Goal: Task Accomplishment & Management: Manage account settings

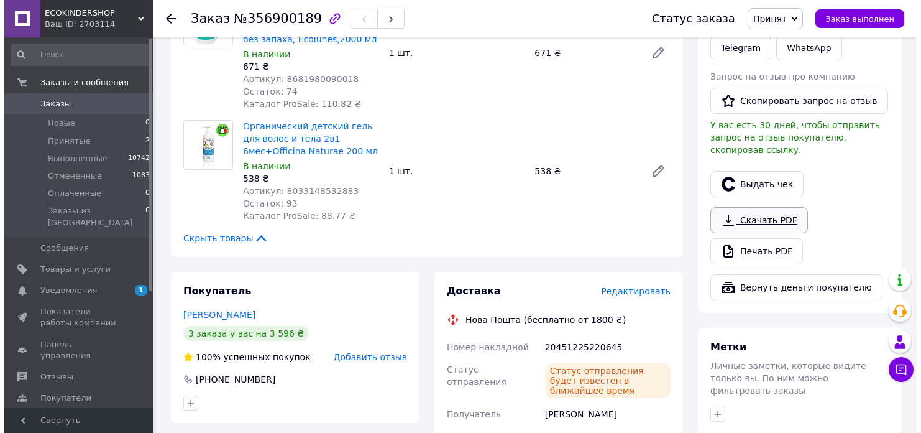
scroll to position [311, 0]
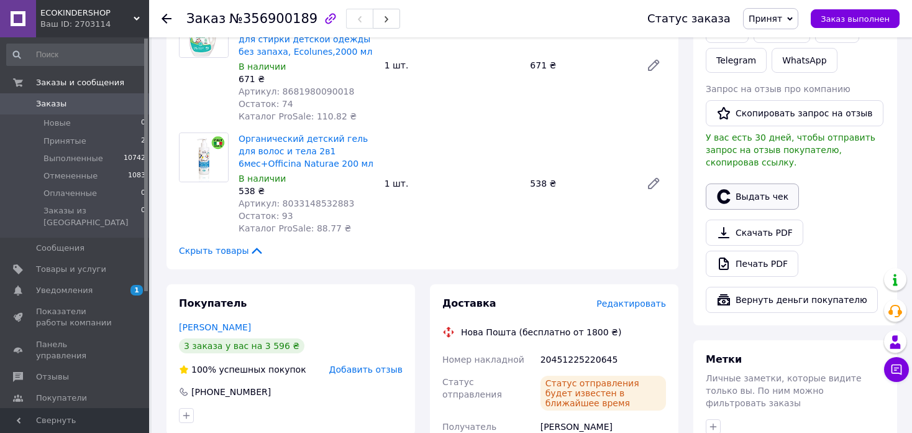
click at [753, 188] on button "Выдать чек" at bounding box center [752, 196] width 93 height 26
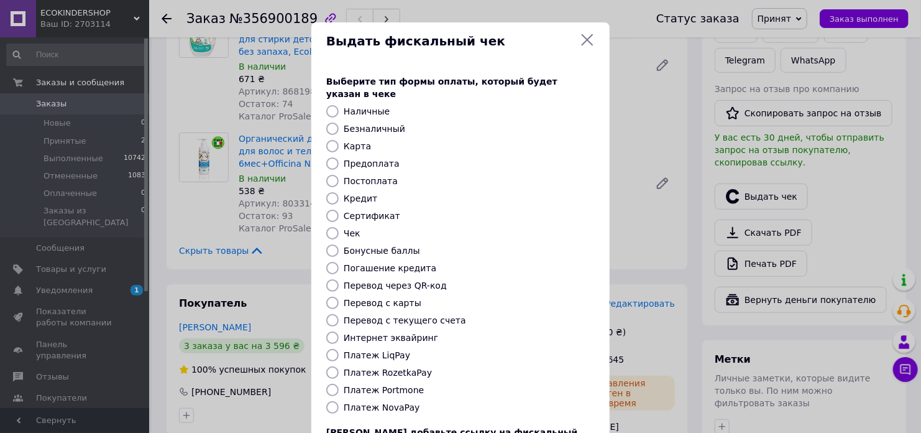
click at [385, 367] on label "Платеж RozetkaPay" at bounding box center [388, 372] width 88 height 10
click at [339, 366] on input "Платеж RozetkaPay" at bounding box center [332, 372] width 12 height 12
radio input "true"
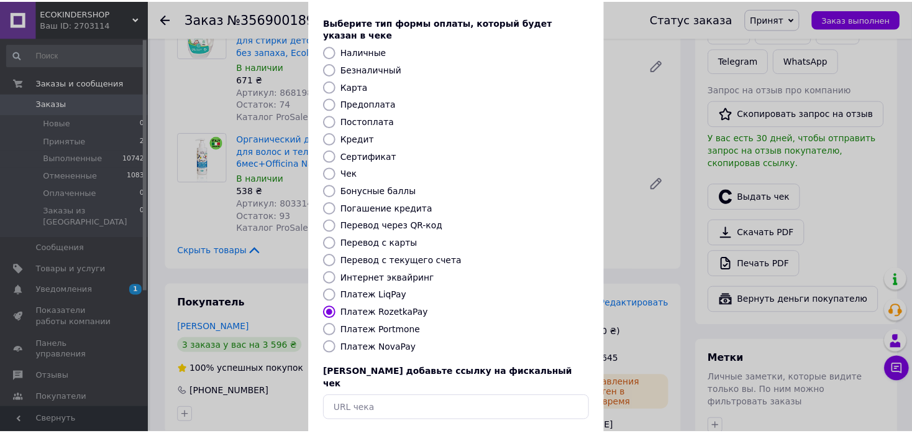
scroll to position [101, 0]
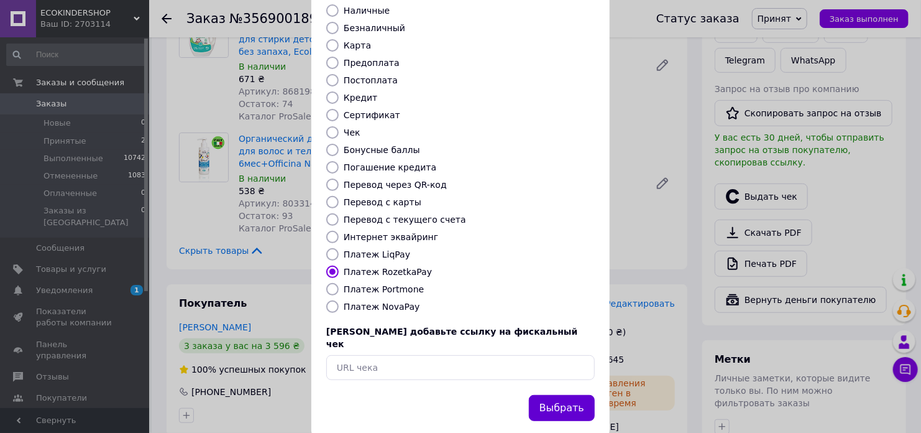
click at [561, 395] on button "Выбрать" at bounding box center [562, 408] width 66 height 27
click at [702, 324] on div "Выдать фискальный чек Выберите тип формы оплаты, который будет указан в чеке На…" at bounding box center [460, 178] width 921 height 559
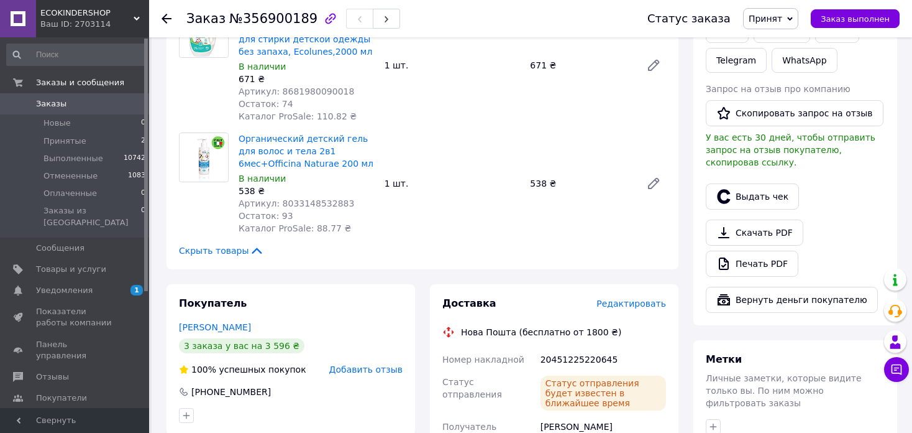
click at [162, 15] on icon at bounding box center [167, 19] width 10 height 10
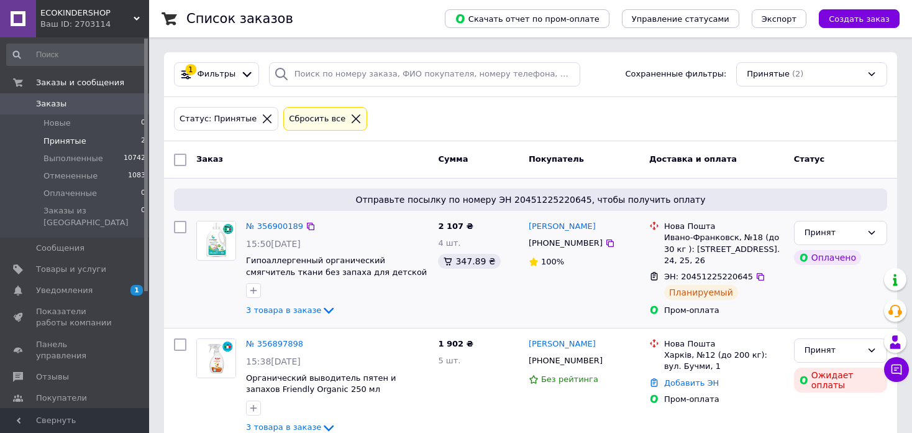
click at [255, 223] on link "№ 356900189" at bounding box center [274, 225] width 57 height 9
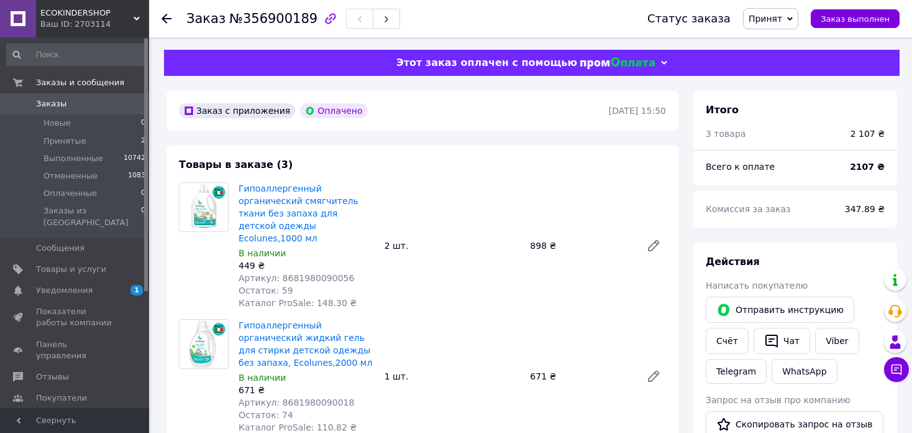
click at [151, 11] on div "Заказ №356900189 Статус заказа Принят Выполнен Отменен Оплаченный Заказ выполнен" at bounding box center [530, 18] width 763 height 37
click at [163, 17] on use at bounding box center [167, 19] width 10 height 10
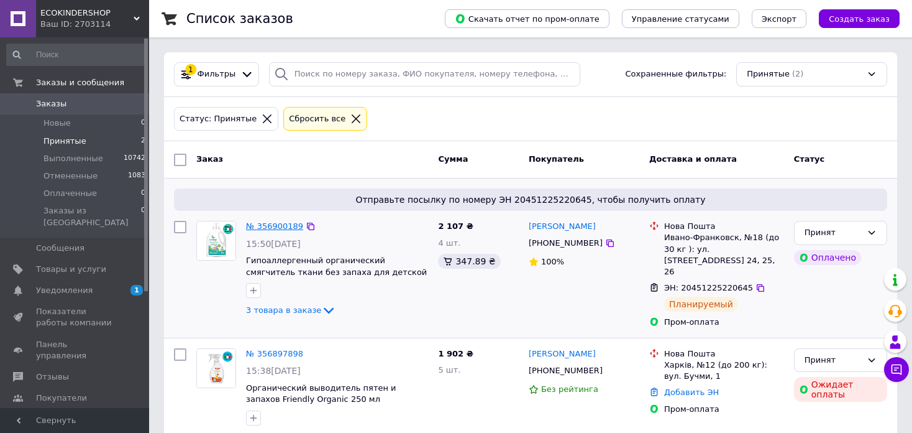
click at [279, 227] on link "№ 356900189" at bounding box center [274, 225] width 57 height 9
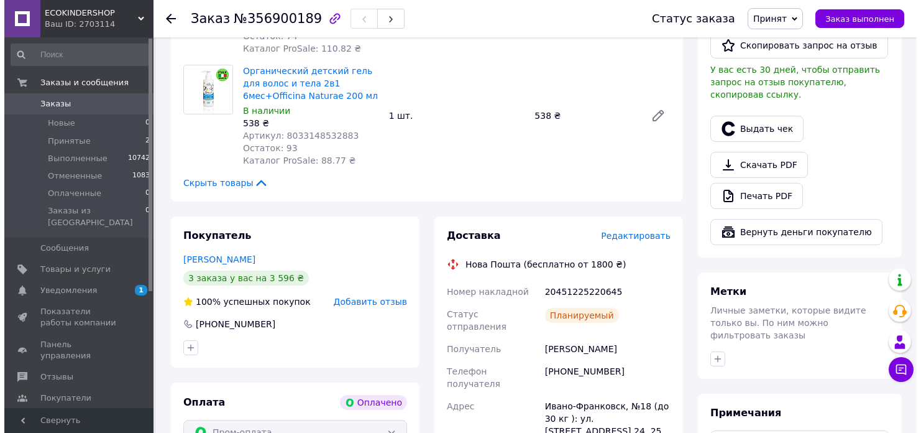
scroll to position [373, 0]
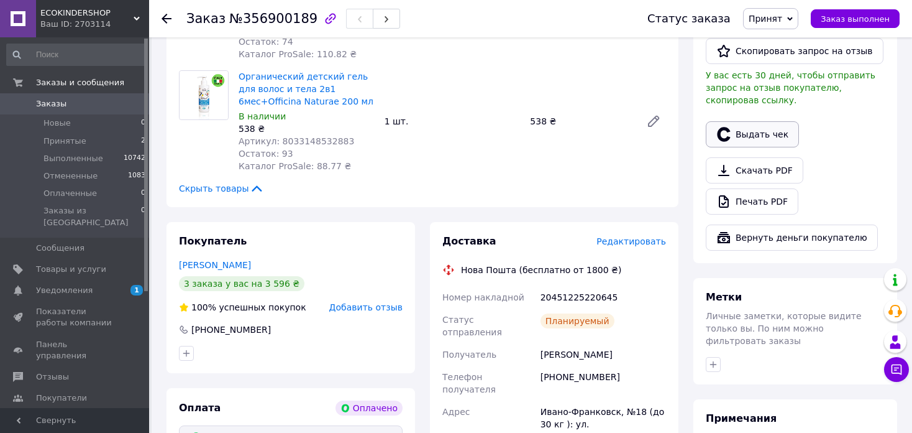
click at [747, 121] on button "Выдать чек" at bounding box center [752, 134] width 93 height 26
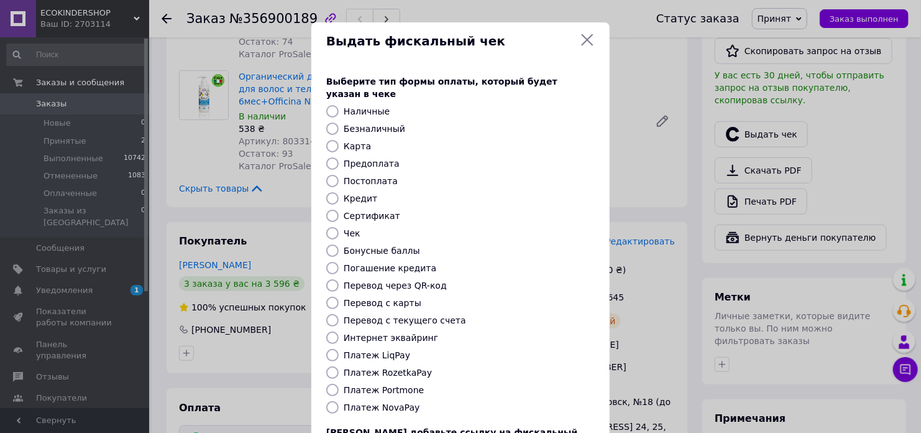
click at [398, 367] on label "Платеж RozetkaPay" at bounding box center [388, 372] width 88 height 10
click at [339, 366] on input "Платеж RozetkaPay" at bounding box center [332, 372] width 12 height 12
radio input "true"
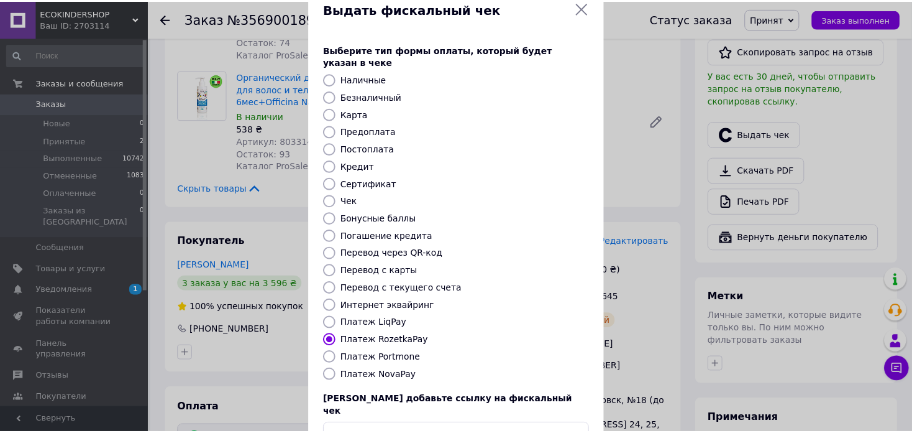
scroll to position [62, 0]
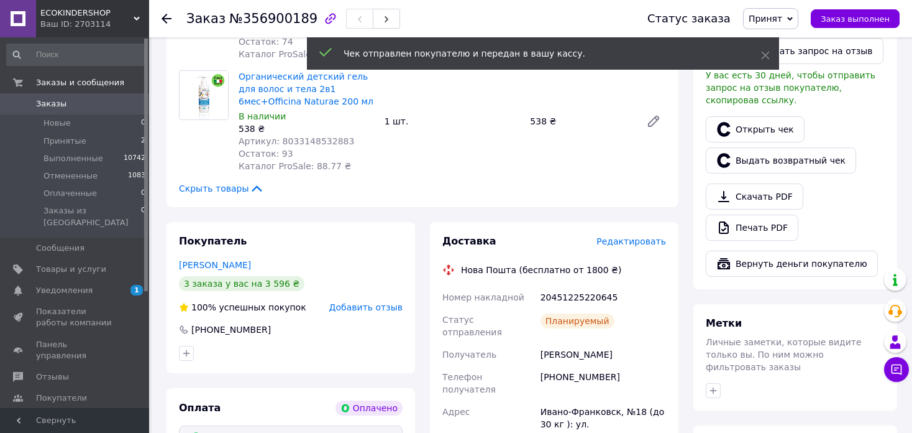
click at [861, 4] on div "Статус заказа Принят Выполнен Отменен Оплаченный Заказ выполнен" at bounding box center [761, 18] width 277 height 37
click at [864, 18] on span "Заказ выполнен" at bounding box center [855, 18] width 69 height 9
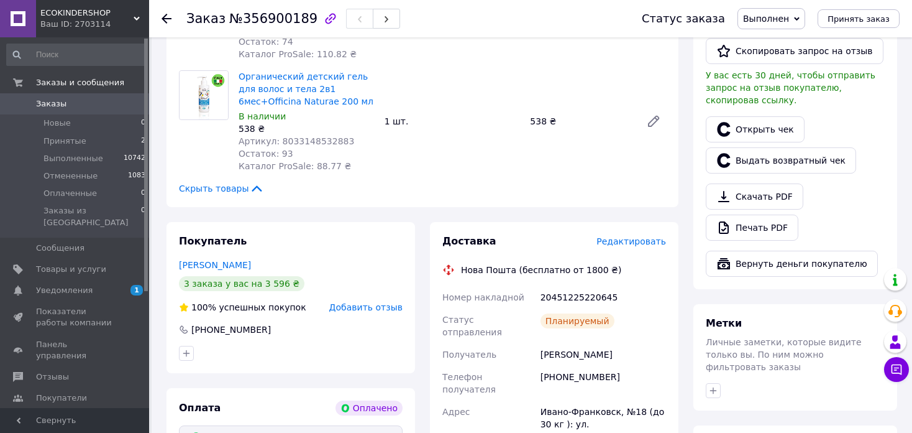
click at [167, 21] on icon at bounding box center [167, 19] width 10 height 10
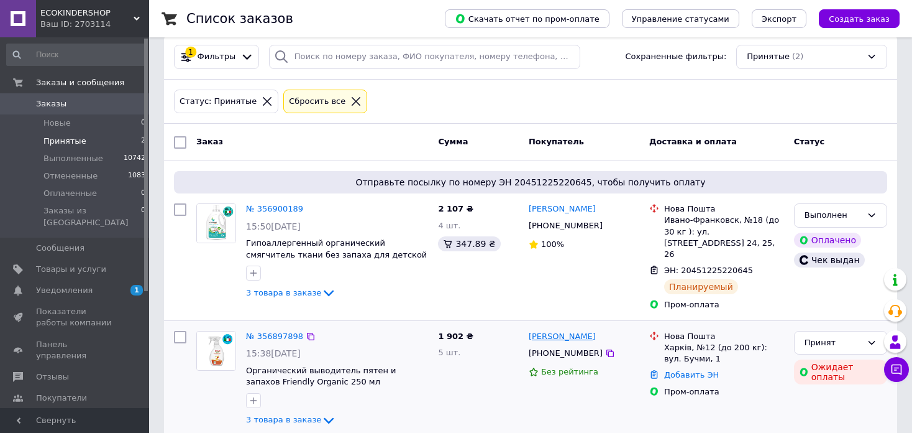
scroll to position [26, 0]
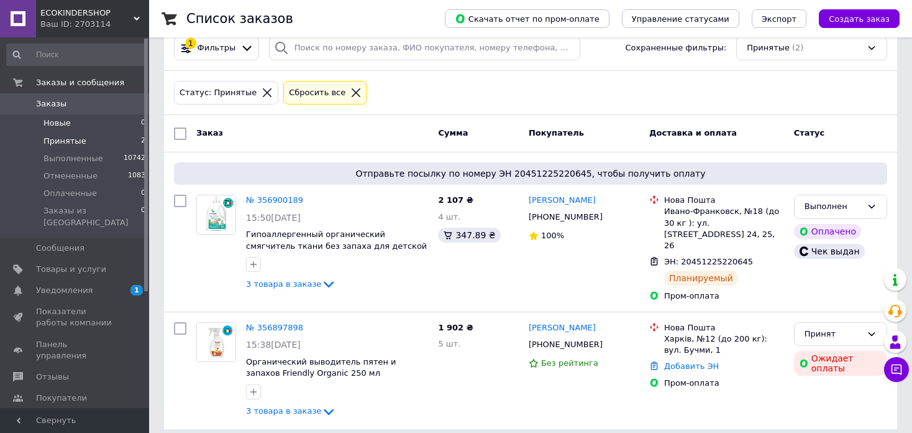
click at [60, 131] on li "Новые 0" at bounding box center [76, 122] width 153 height 17
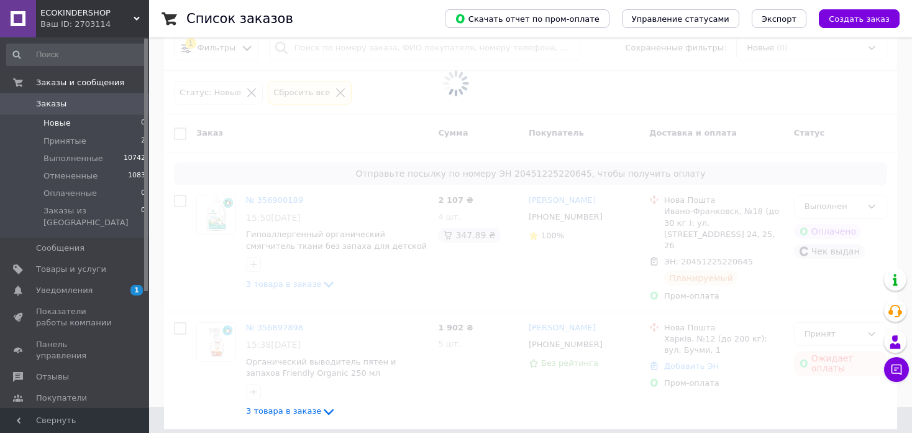
drag, startPoint x: 65, startPoint y: 147, endPoint x: 171, endPoint y: 79, distance: 125.8
click at [65, 147] on li "Принятые 2" at bounding box center [76, 140] width 153 height 17
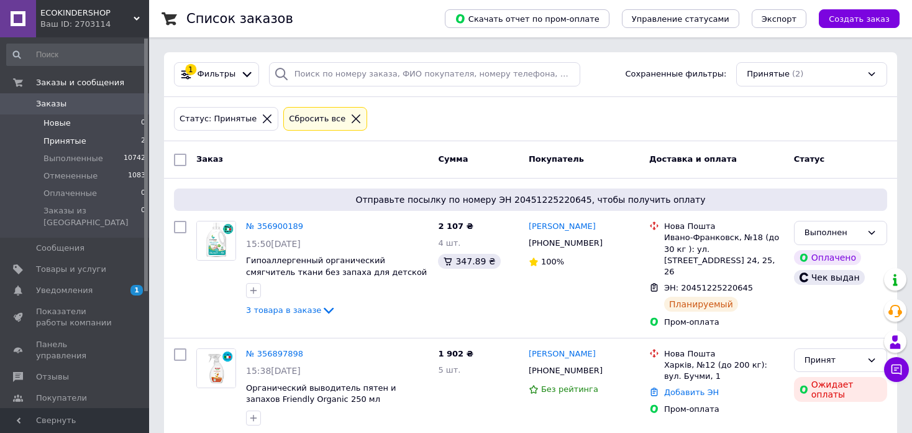
click at [53, 122] on span "Новые" at bounding box center [57, 122] width 27 height 11
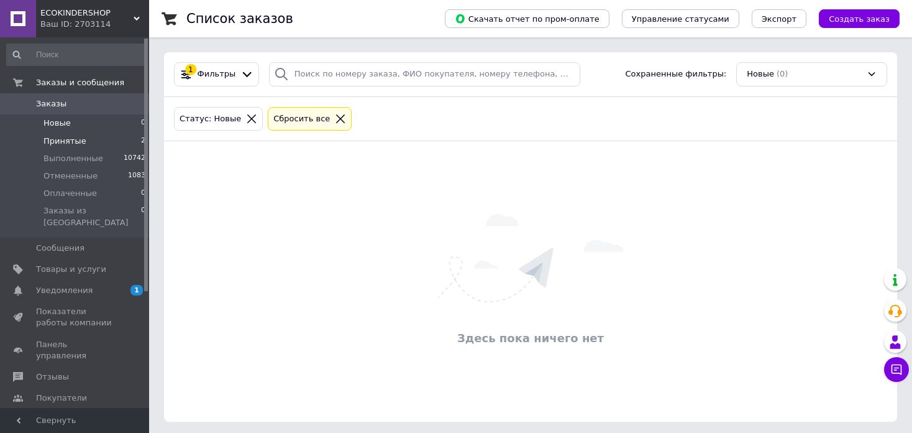
click at [69, 141] on span "Принятые" at bounding box center [65, 140] width 43 height 11
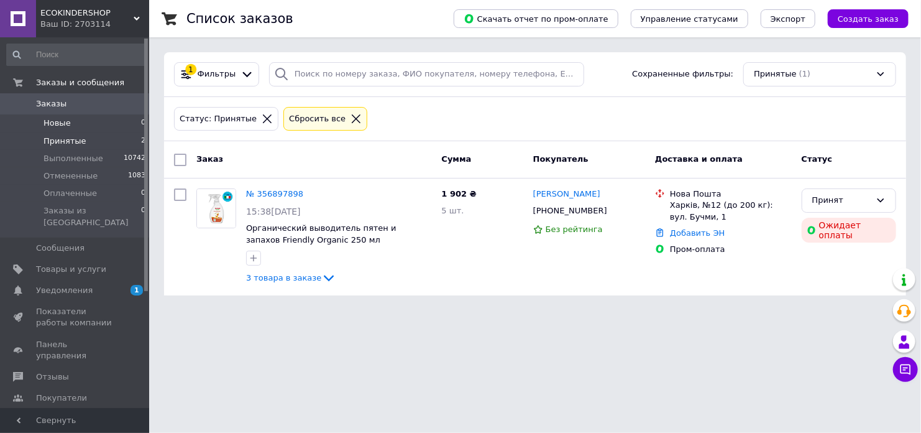
click at [62, 125] on span "Новые" at bounding box center [57, 122] width 27 height 11
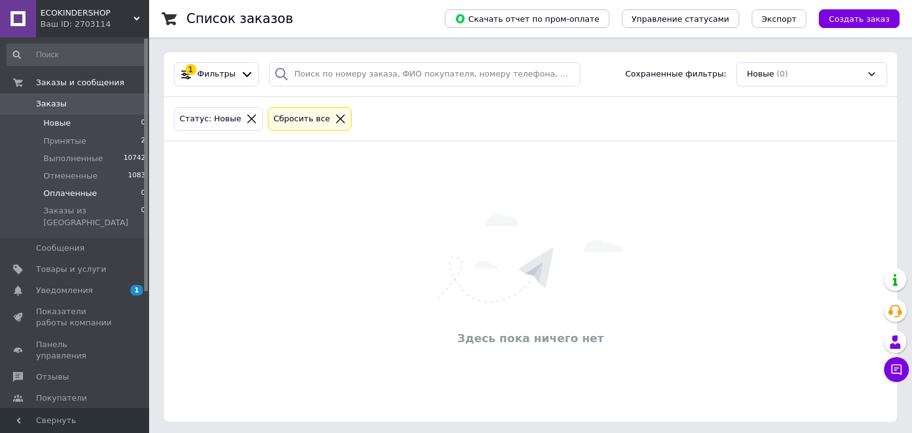
click at [66, 191] on span "Оплаченные" at bounding box center [70, 193] width 53 height 11
click at [74, 146] on span "Принятые" at bounding box center [65, 140] width 43 height 11
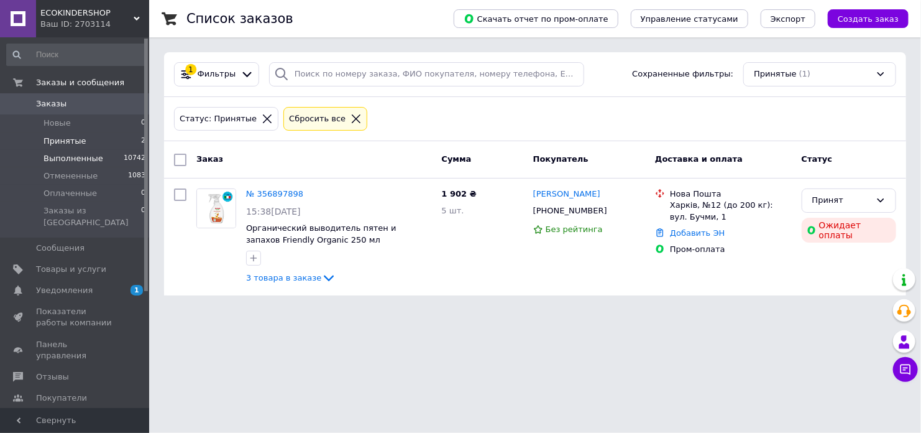
click at [94, 160] on span "Выполненные" at bounding box center [74, 158] width 60 height 11
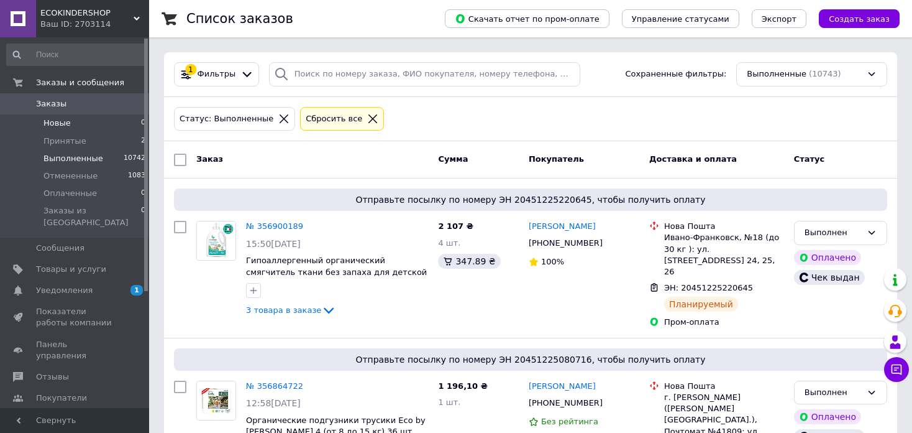
click at [49, 127] on span "Новые" at bounding box center [57, 122] width 27 height 11
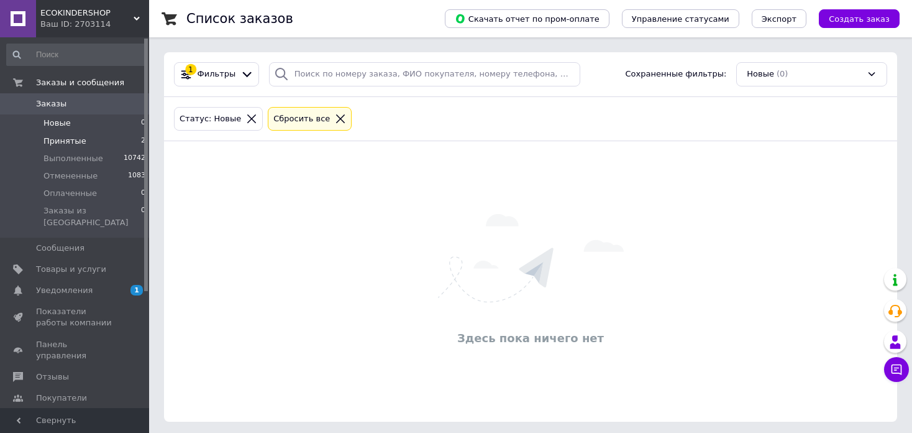
click at [64, 140] on span "Принятые" at bounding box center [65, 140] width 43 height 11
